Goal: Transaction & Acquisition: Purchase product/service

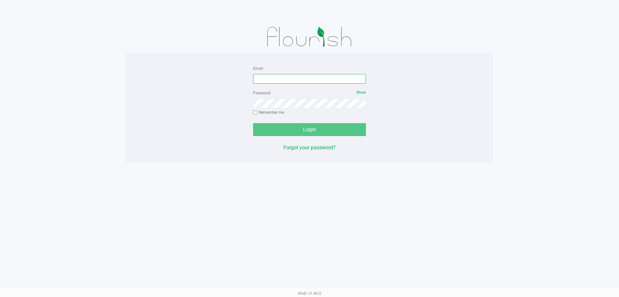
click at [284, 83] on input "Email" at bounding box center [309, 79] width 113 height 10
type input "[EMAIL_ADDRESS][DOMAIN_NAME]"
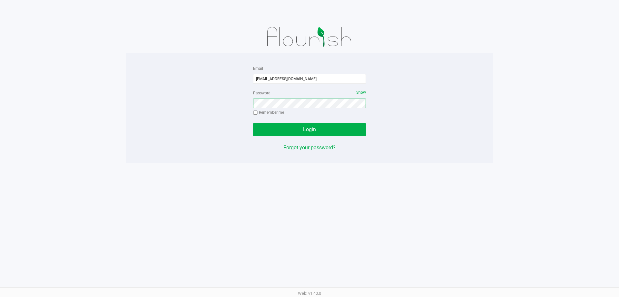
click at [253, 123] on button "Login" at bounding box center [309, 129] width 113 height 13
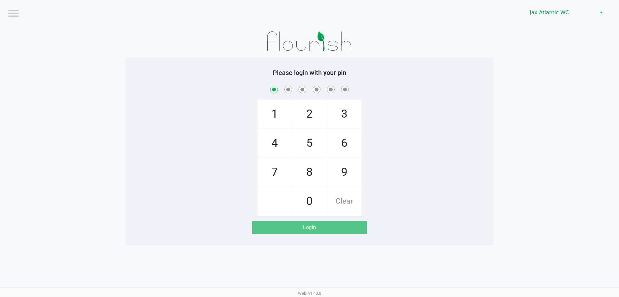
checkbox input "true"
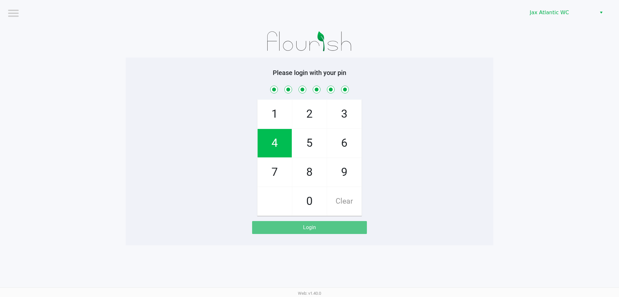
checkbox input "true"
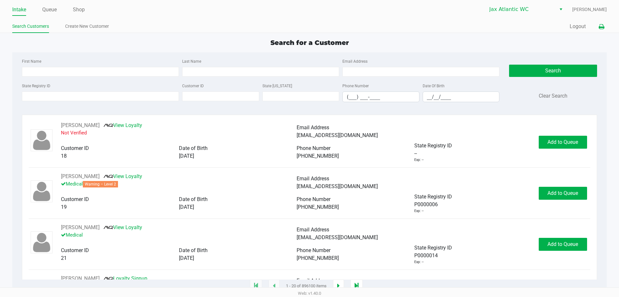
click at [604, 25] on icon at bounding box center [601, 27] width 5 height 5
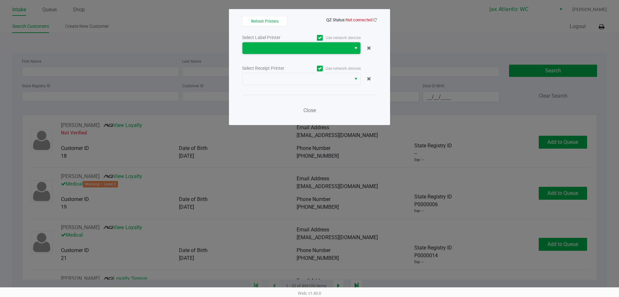
click at [323, 46] on span at bounding box center [296, 48] width 101 height 8
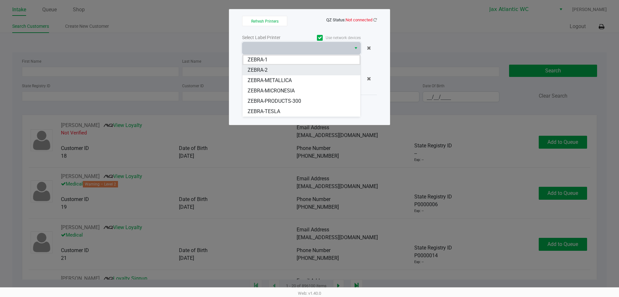
click at [279, 66] on li "ZEBRA-2" at bounding box center [302, 70] width 118 height 10
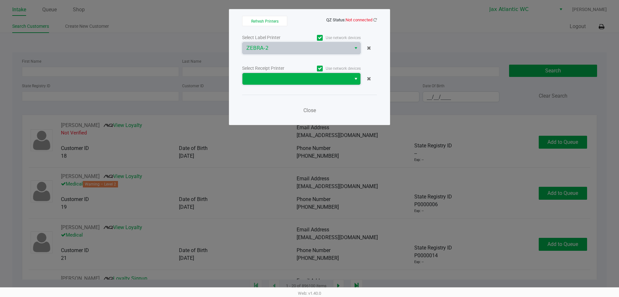
click at [271, 80] on span at bounding box center [296, 79] width 101 height 8
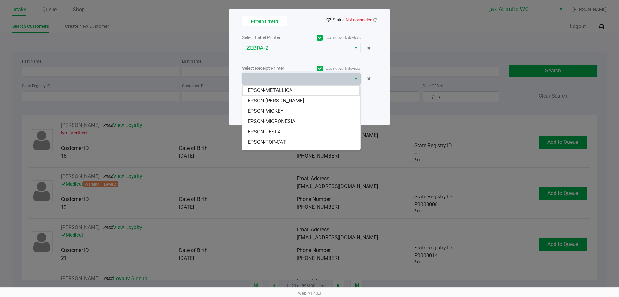
click at [275, 111] on span "EPSON-MICKEY" at bounding box center [266, 111] width 36 height 8
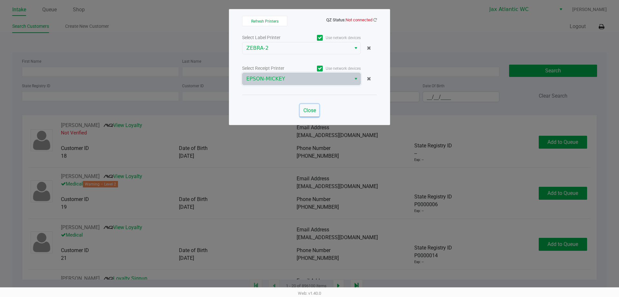
click at [309, 108] on span "Close" at bounding box center [310, 110] width 13 height 6
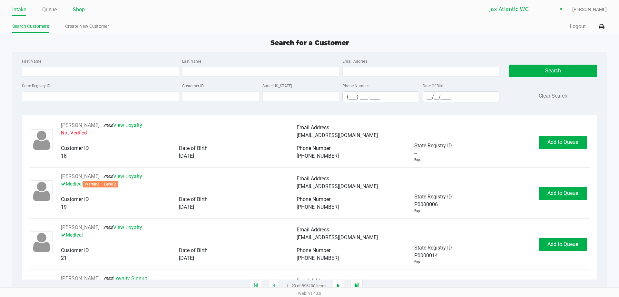
click at [84, 13] on link "Shop" at bounding box center [79, 9] width 12 height 9
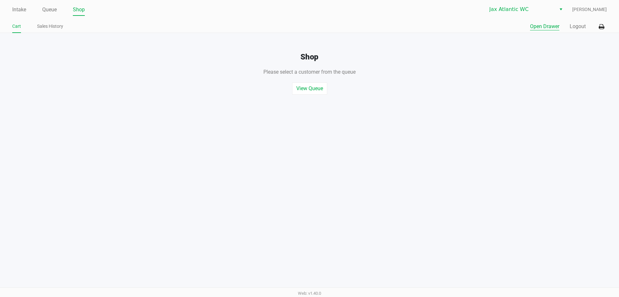
click at [546, 25] on button "Open Drawer" at bounding box center [544, 27] width 29 height 8
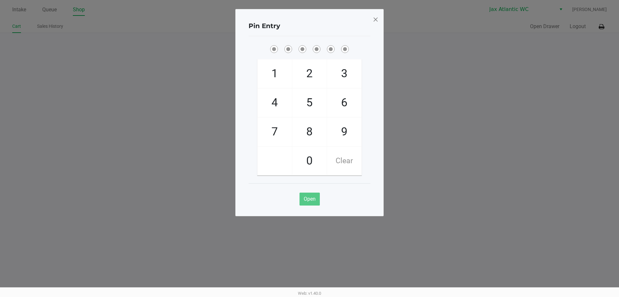
click at [378, 20] on span at bounding box center [376, 19] width 6 height 10
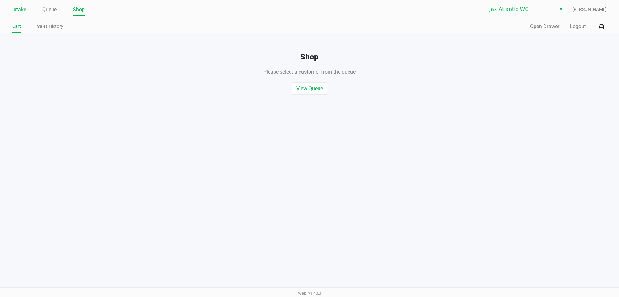
click at [17, 12] on link "Intake" at bounding box center [19, 9] width 14 height 9
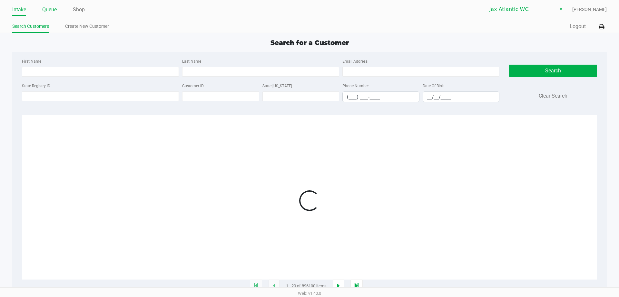
click at [57, 11] on link "Queue" at bounding box center [49, 9] width 15 height 9
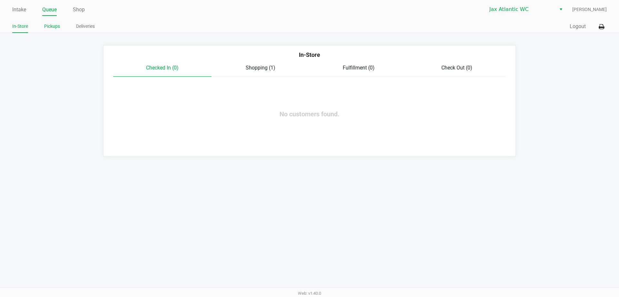
click at [55, 26] on link "Pickups" at bounding box center [52, 26] width 16 height 8
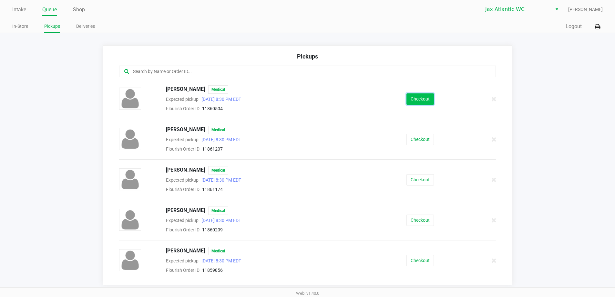
click at [420, 100] on button "Checkout" at bounding box center [419, 98] width 27 height 11
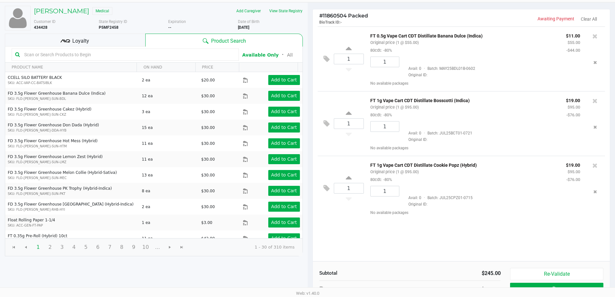
scroll to position [66, 0]
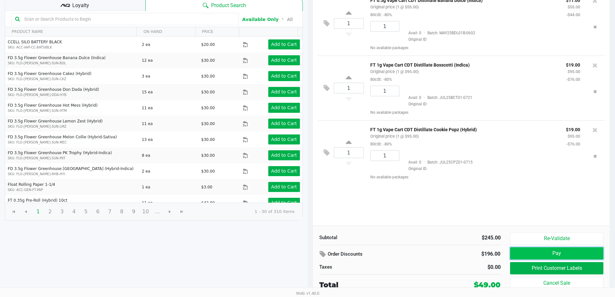
click at [536, 250] on button "Pay" at bounding box center [556, 253] width 93 height 12
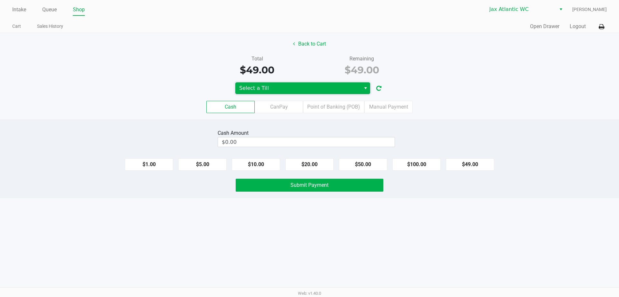
click at [269, 92] on span "Select a Till" at bounding box center [299, 88] width 126 height 12
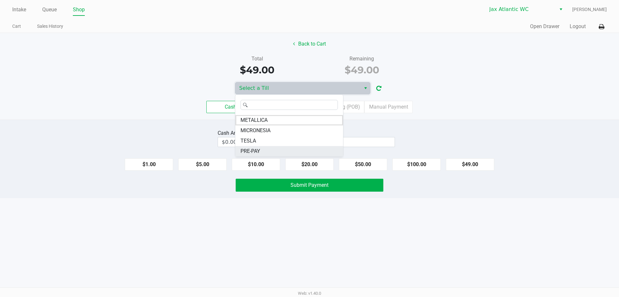
click at [253, 152] on span "PRE-PAY" at bounding box center [251, 151] width 20 height 8
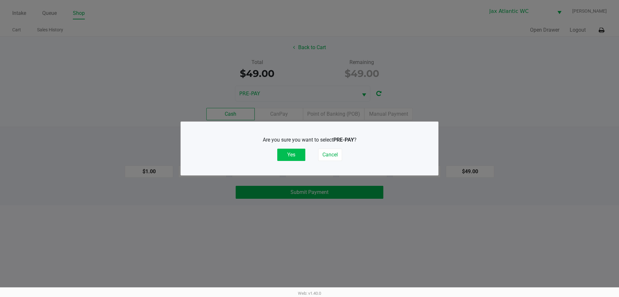
click at [290, 152] on button "Yes" at bounding box center [291, 154] width 28 height 12
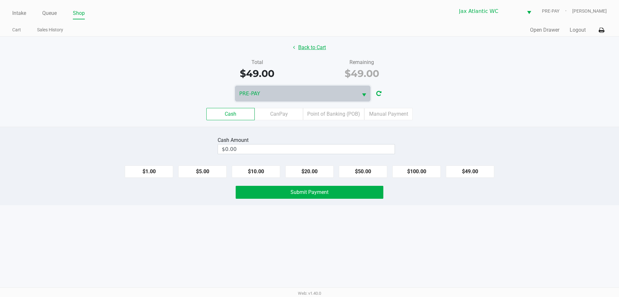
click at [313, 47] on button "Back to Cart" at bounding box center [309, 47] width 41 height 12
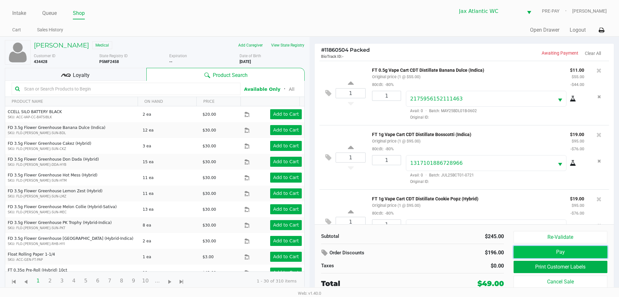
click at [565, 250] on button "Pay" at bounding box center [561, 252] width 94 height 12
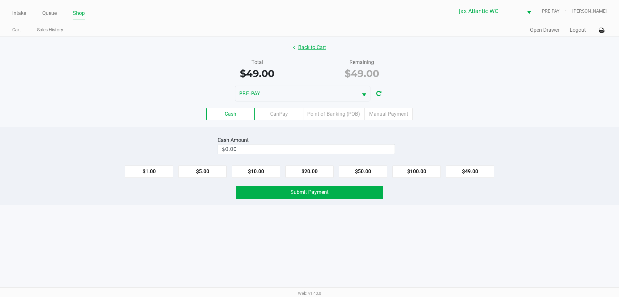
click at [308, 44] on button "Back to Cart" at bounding box center [309, 47] width 41 height 12
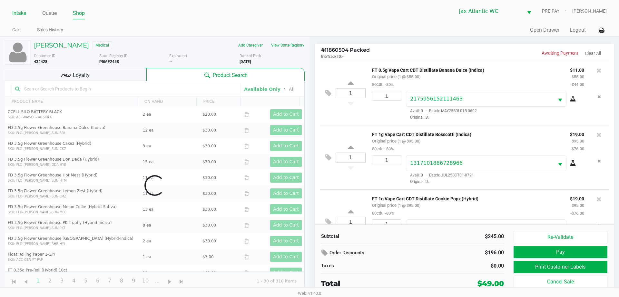
drag, startPoint x: 17, startPoint y: 12, endPoint x: 20, endPoint y: 14, distance: 3.6
click at [17, 12] on link "Intake" at bounding box center [19, 13] width 14 height 9
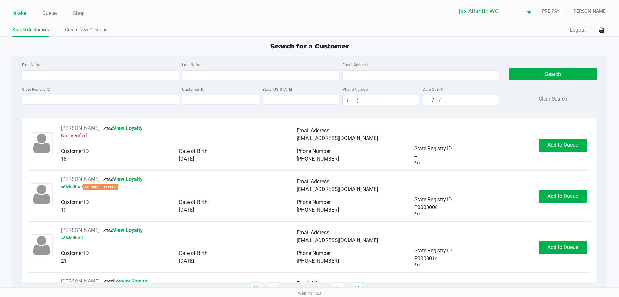
click at [568, 45] on div "Search for a Customer" at bounding box center [309, 46] width 604 height 10
